Goal: Task Accomplishment & Management: Complete application form

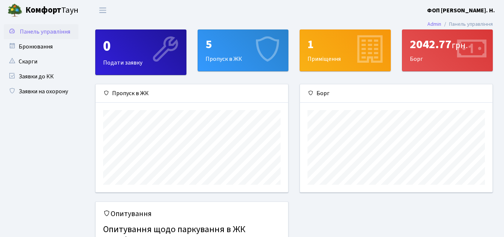
scroll to position [108, 193]
click at [56, 89] on link "Заявки на охорону" at bounding box center [41, 91] width 75 height 15
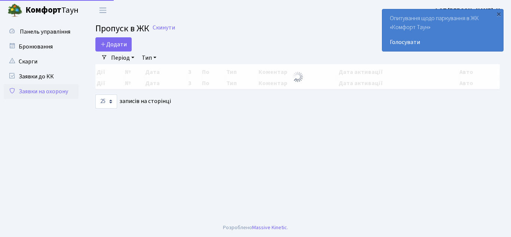
select select "25"
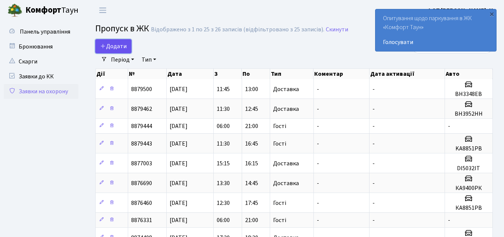
click at [111, 45] on span "Додати" at bounding box center [113, 46] width 27 height 8
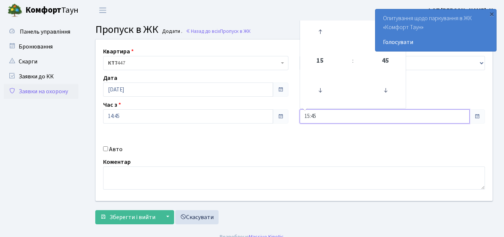
click at [318, 117] on input "15:45" at bounding box center [385, 117] width 170 height 14
click at [325, 92] on icon at bounding box center [320, 90] width 20 height 20
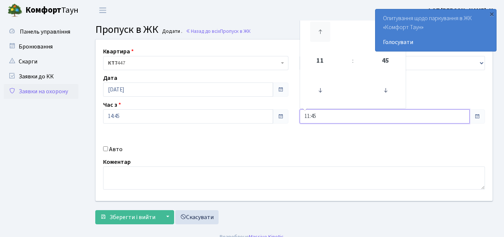
click at [322, 31] on icon at bounding box center [320, 32] width 20 height 20
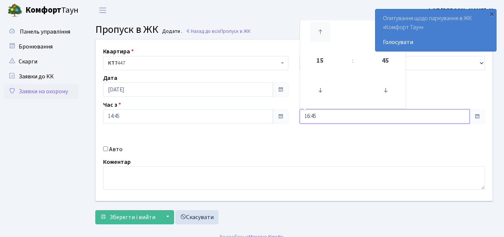
click at [322, 31] on icon at bounding box center [320, 32] width 20 height 20
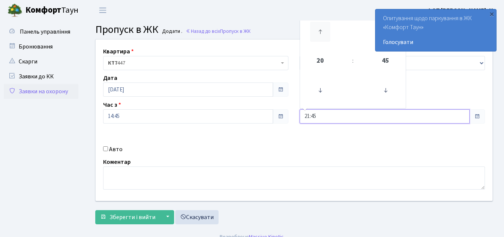
click at [322, 31] on icon at bounding box center [320, 32] width 20 height 20
type input "22:45"
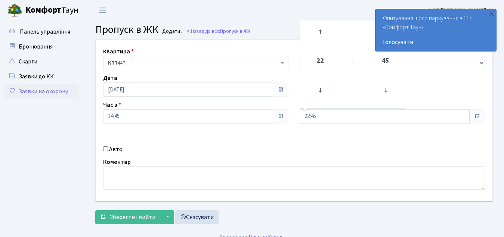
click at [343, 158] on div "Коментар" at bounding box center [294, 174] width 393 height 32
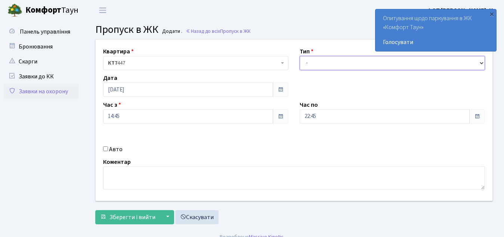
click at [323, 63] on select "- Доставка Таксі Гості Сервіс" at bounding box center [392, 63] width 185 height 14
select select "3"
click at [300, 56] on select "- Доставка Таксі Гості Сервіс" at bounding box center [392, 63] width 185 height 14
click at [106, 150] on input "Авто" at bounding box center [105, 149] width 5 height 5
checkbox input "true"
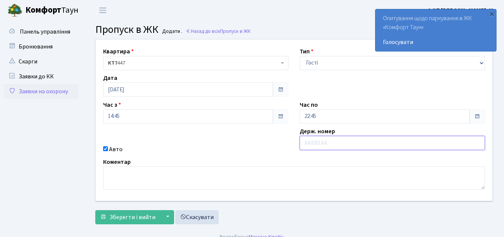
click at [375, 146] on input "text" at bounding box center [392, 143] width 185 height 14
paste input "KA3047KE"
type input "KA3047KE"
click at [157, 157] on div "Квартира <b>КТ7</b>&nbsp;&nbsp;&nbsp;447 КТ7 447 Тип - Доставка Таксі Гості Сер…" at bounding box center [294, 121] width 408 height 162
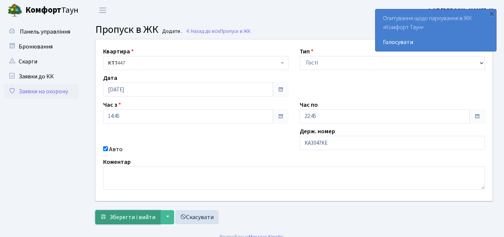
click at [132, 218] on span "Зберегти і вийти" at bounding box center [133, 217] width 46 height 8
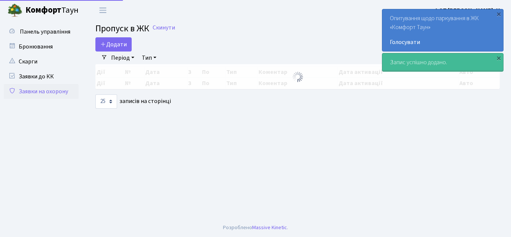
select select "25"
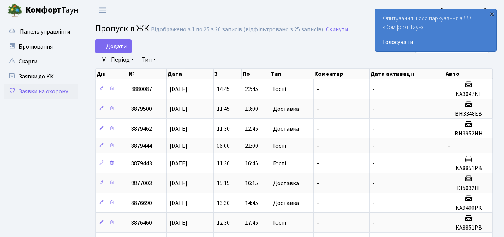
click at [492, 15] on div "×" at bounding box center [491, 13] width 7 height 7
